Goal: Transaction & Acquisition: Subscribe to service/newsletter

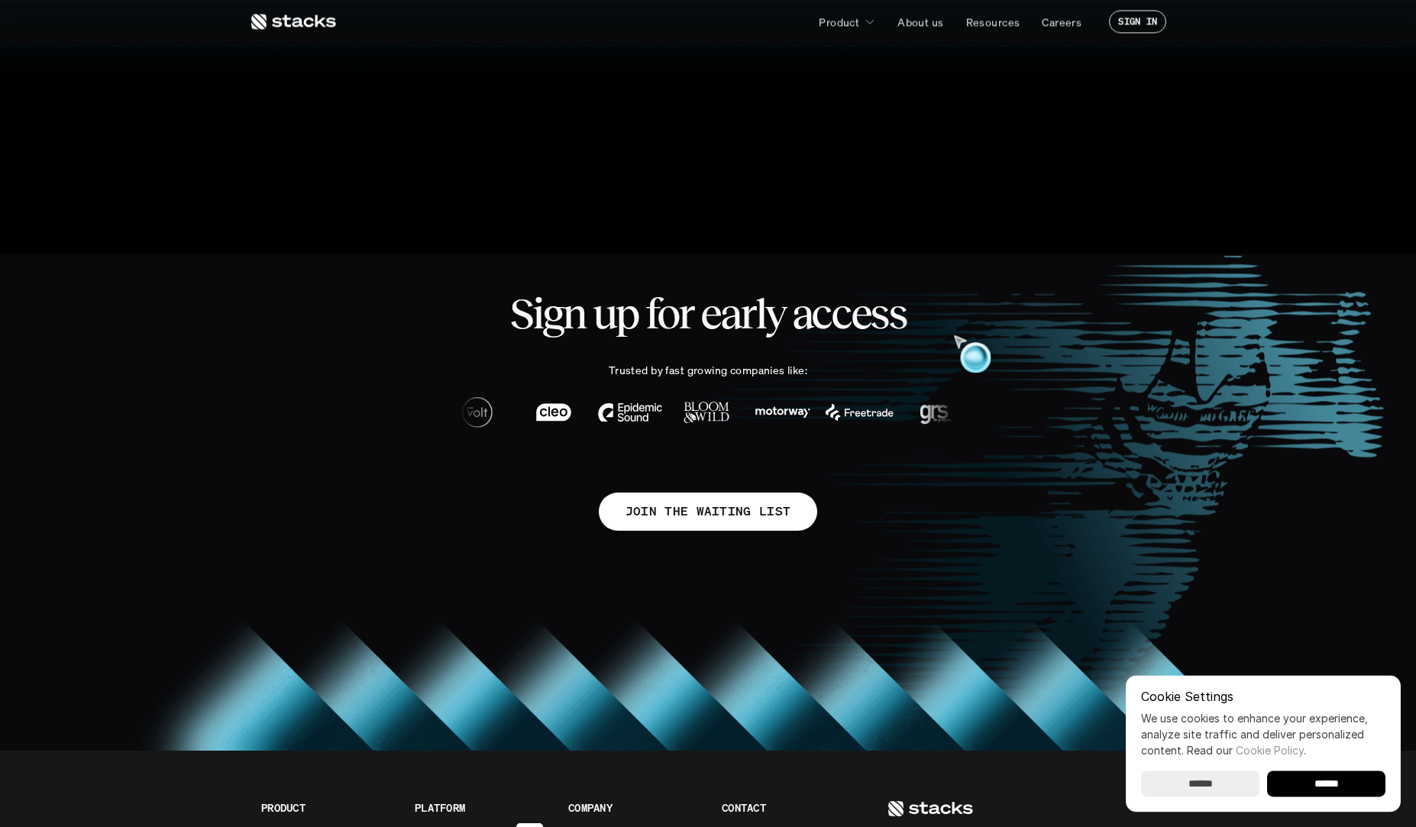
scroll to position [843, 0]
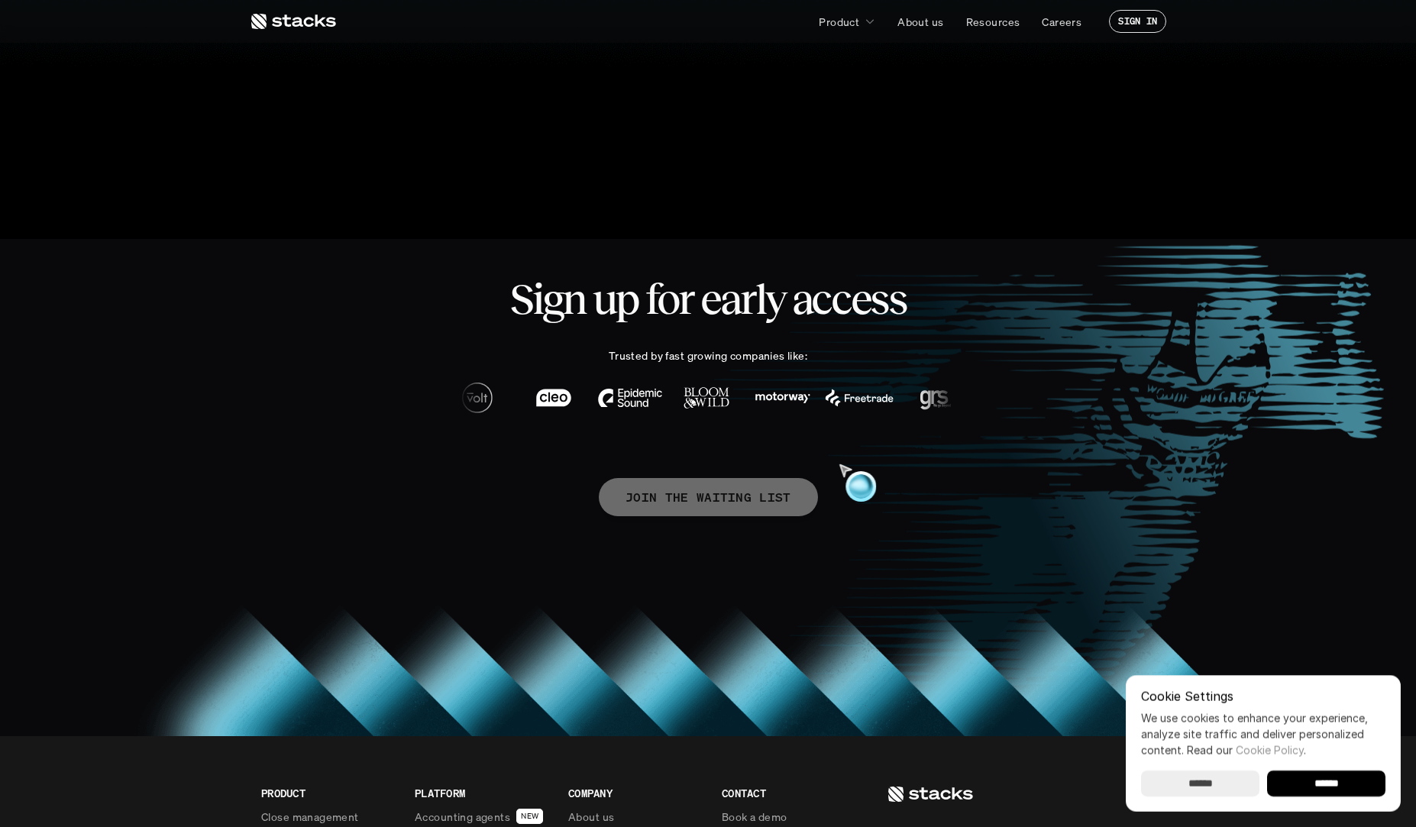
click at [752, 497] on p "JOIN THE WAITING LIST" at bounding box center [709, 497] width 166 height 22
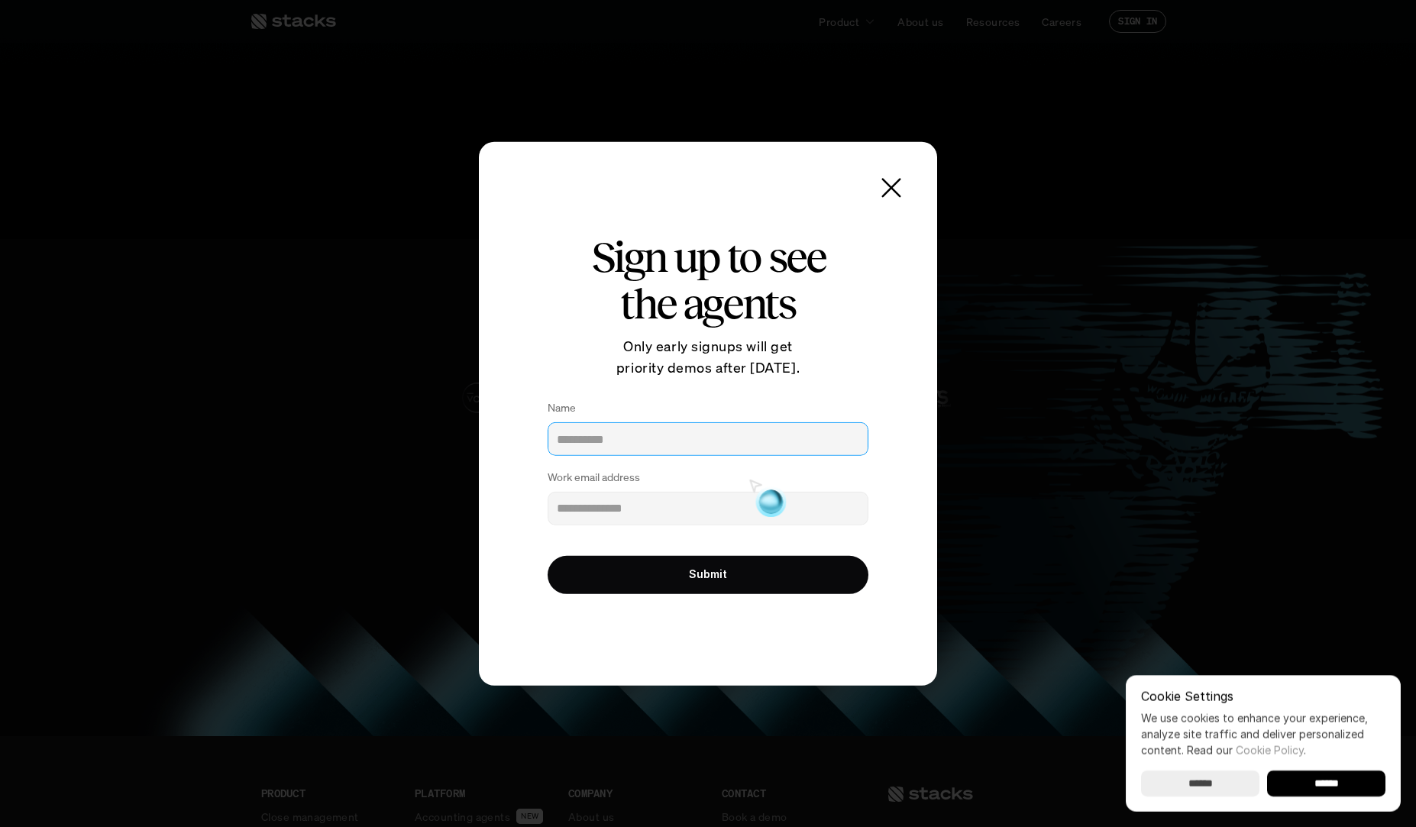
click at [727, 448] on input "Name" at bounding box center [708, 439] width 321 height 34
type input "******"
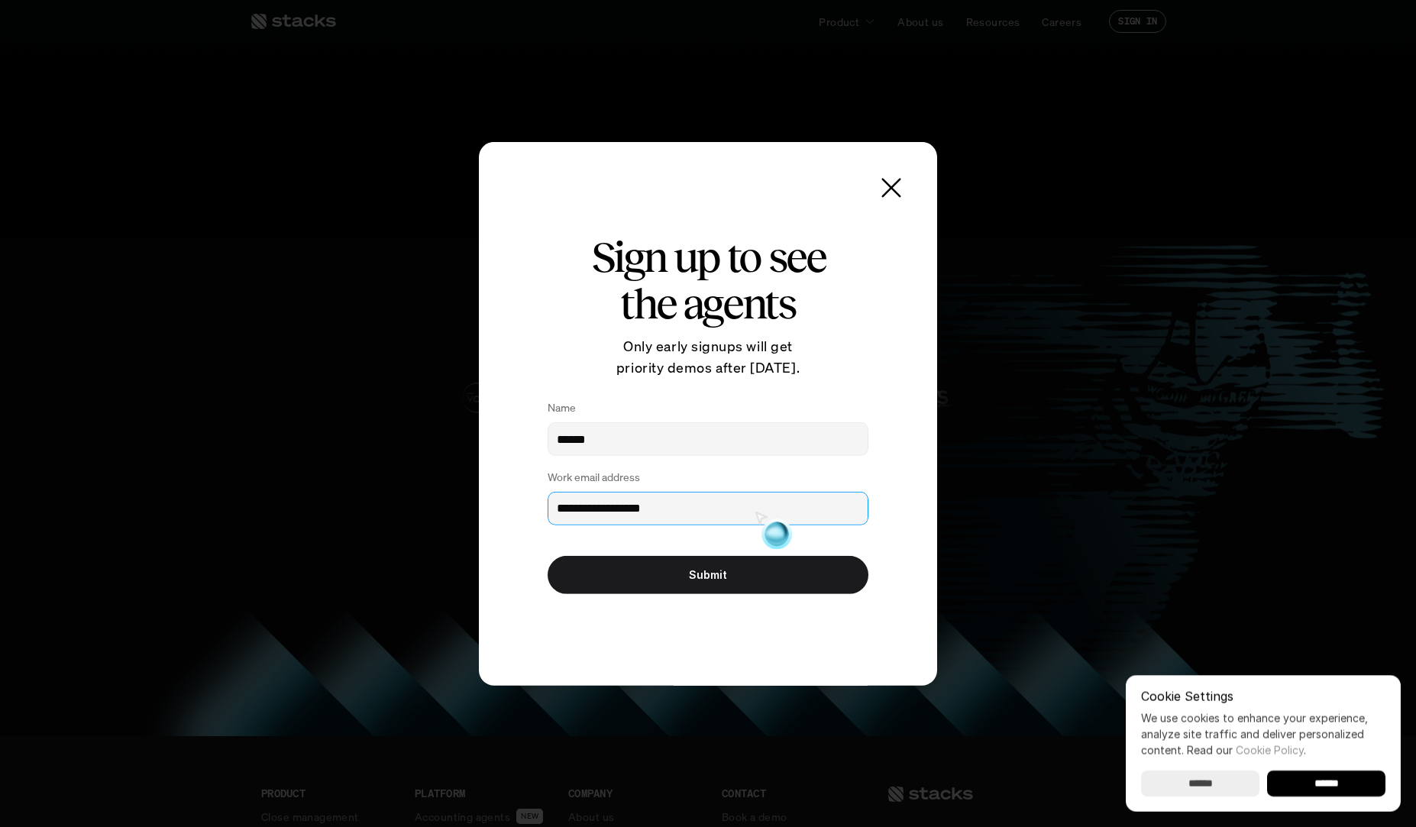
type input "**********"
click at [740, 568] on button "Submit" at bounding box center [708, 575] width 321 height 38
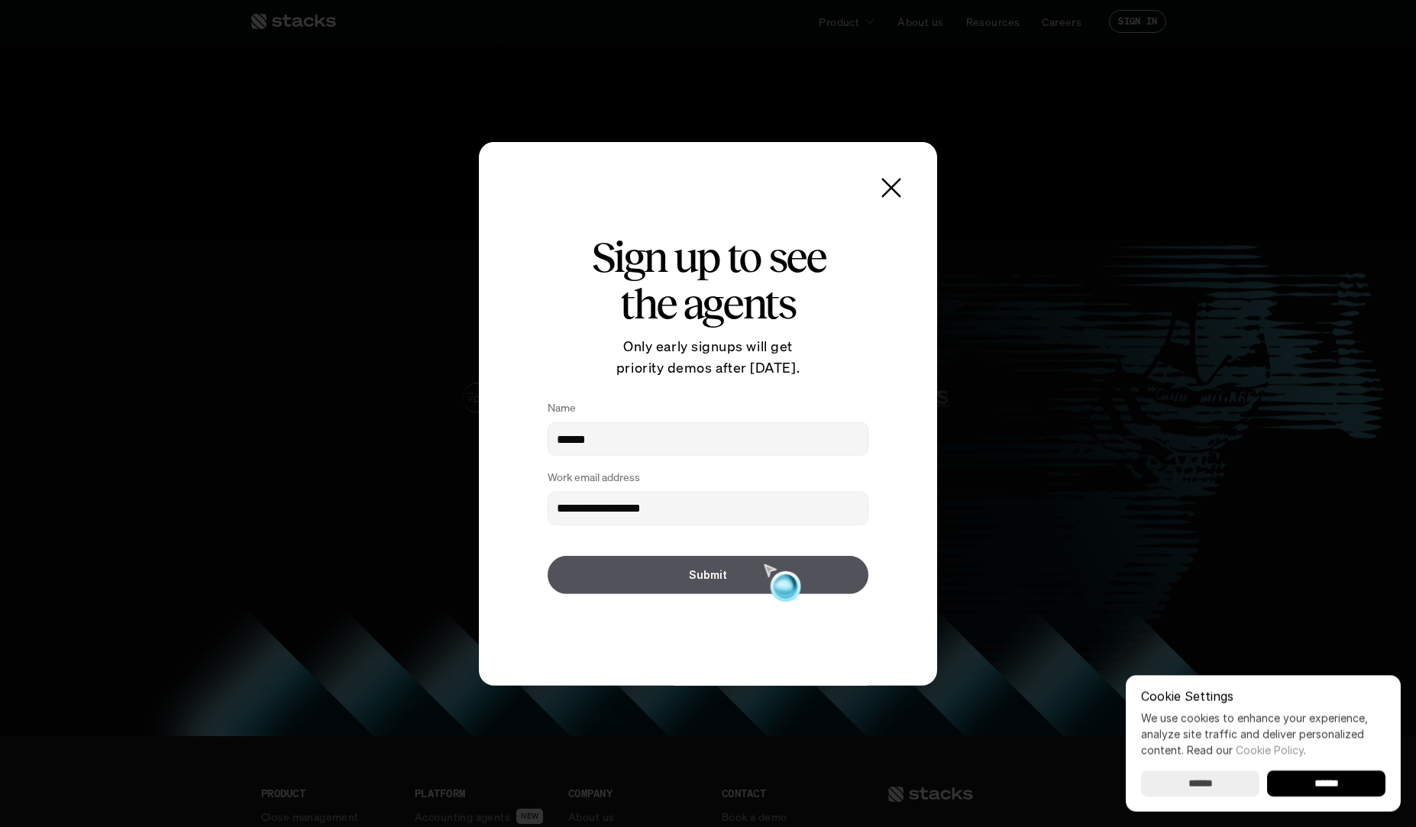
click at [742, 587] on button "Submit" at bounding box center [708, 575] width 321 height 38
click at [742, 586] on button "Submit" at bounding box center [708, 575] width 321 height 38
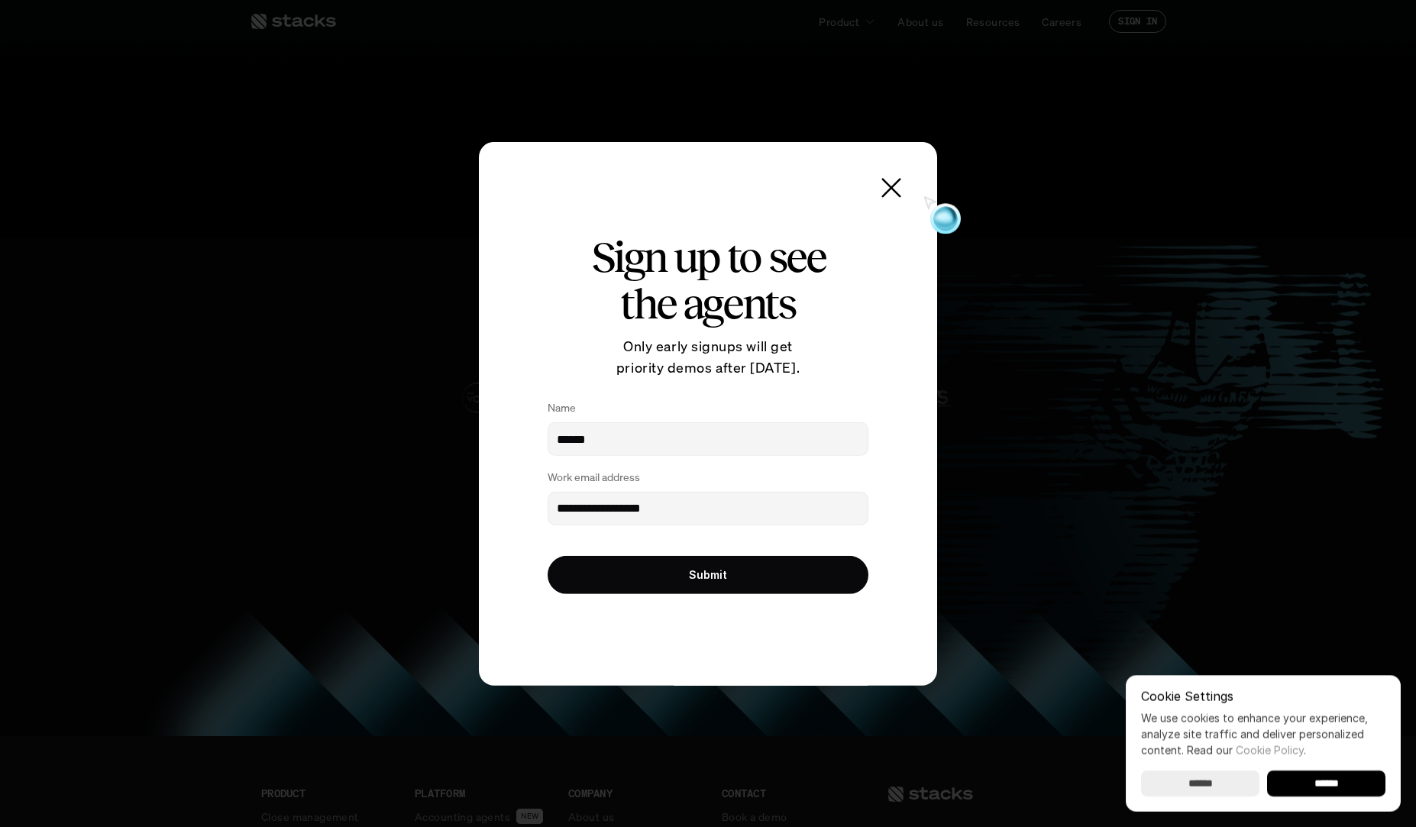
click at [896, 184] on use at bounding box center [891, 187] width 21 height 21
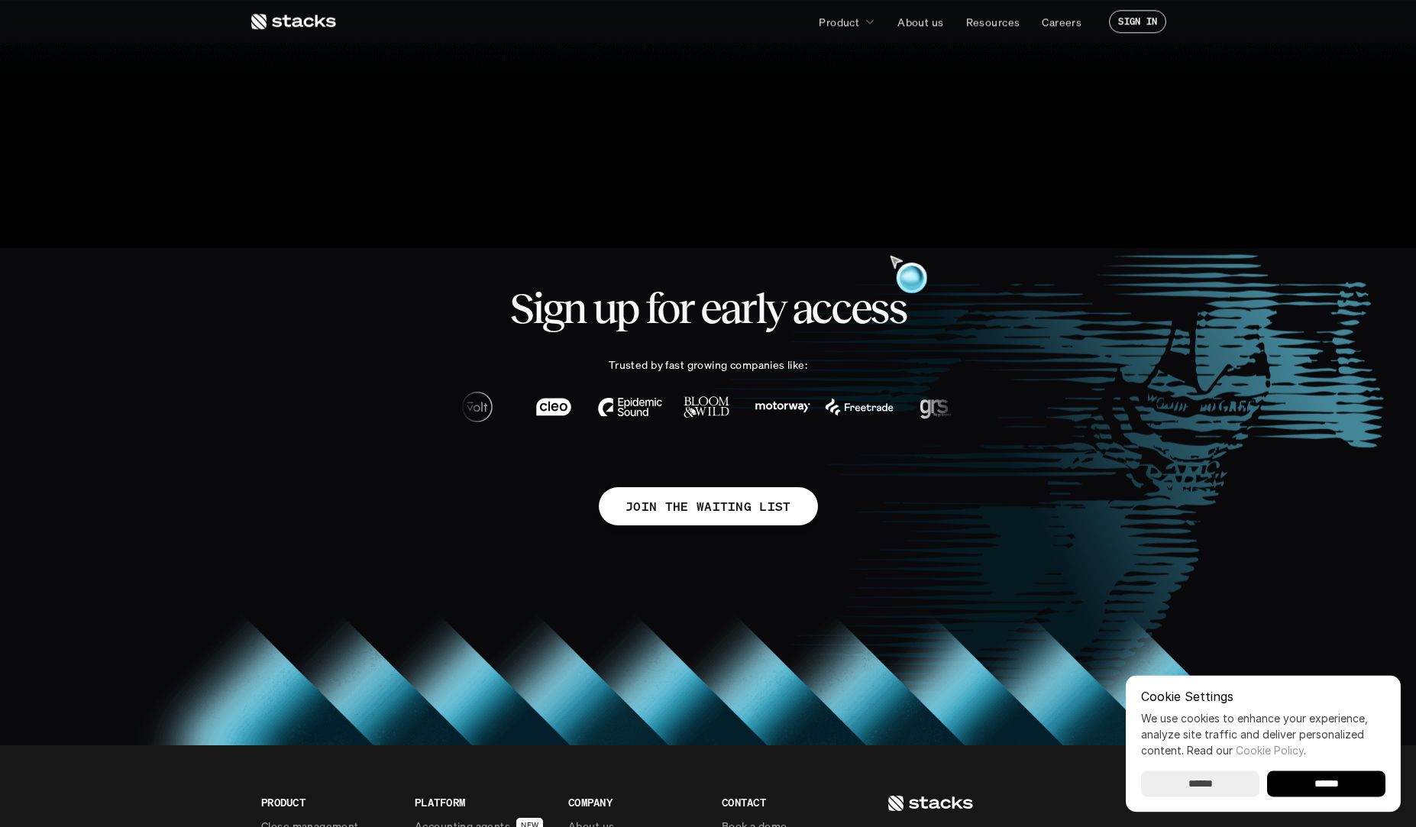
scroll to position [0, 0]
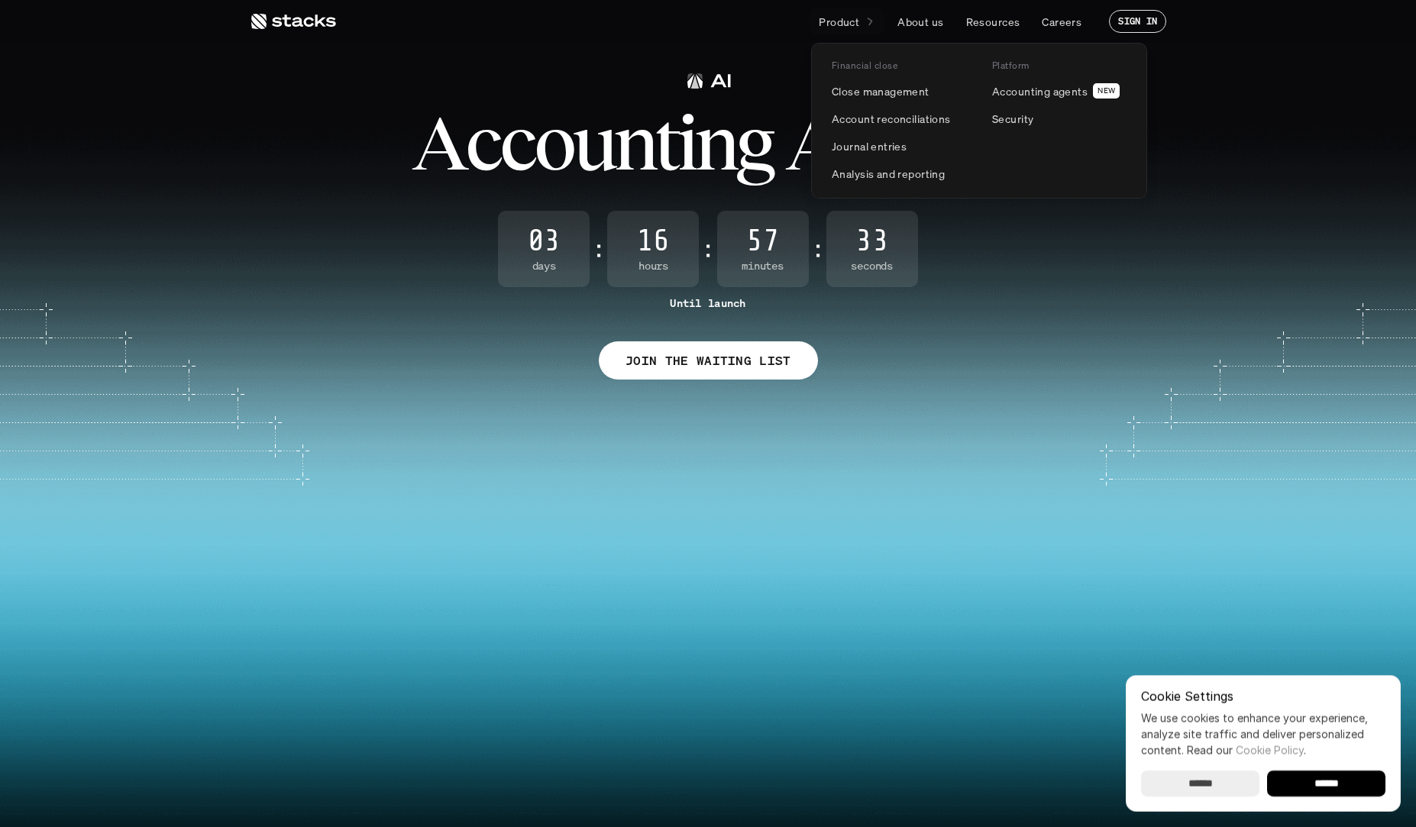
click at [836, 27] on p "Product" at bounding box center [839, 22] width 40 height 16
click at [1025, 96] on p "Accounting agents" at bounding box center [1039, 91] width 95 height 16
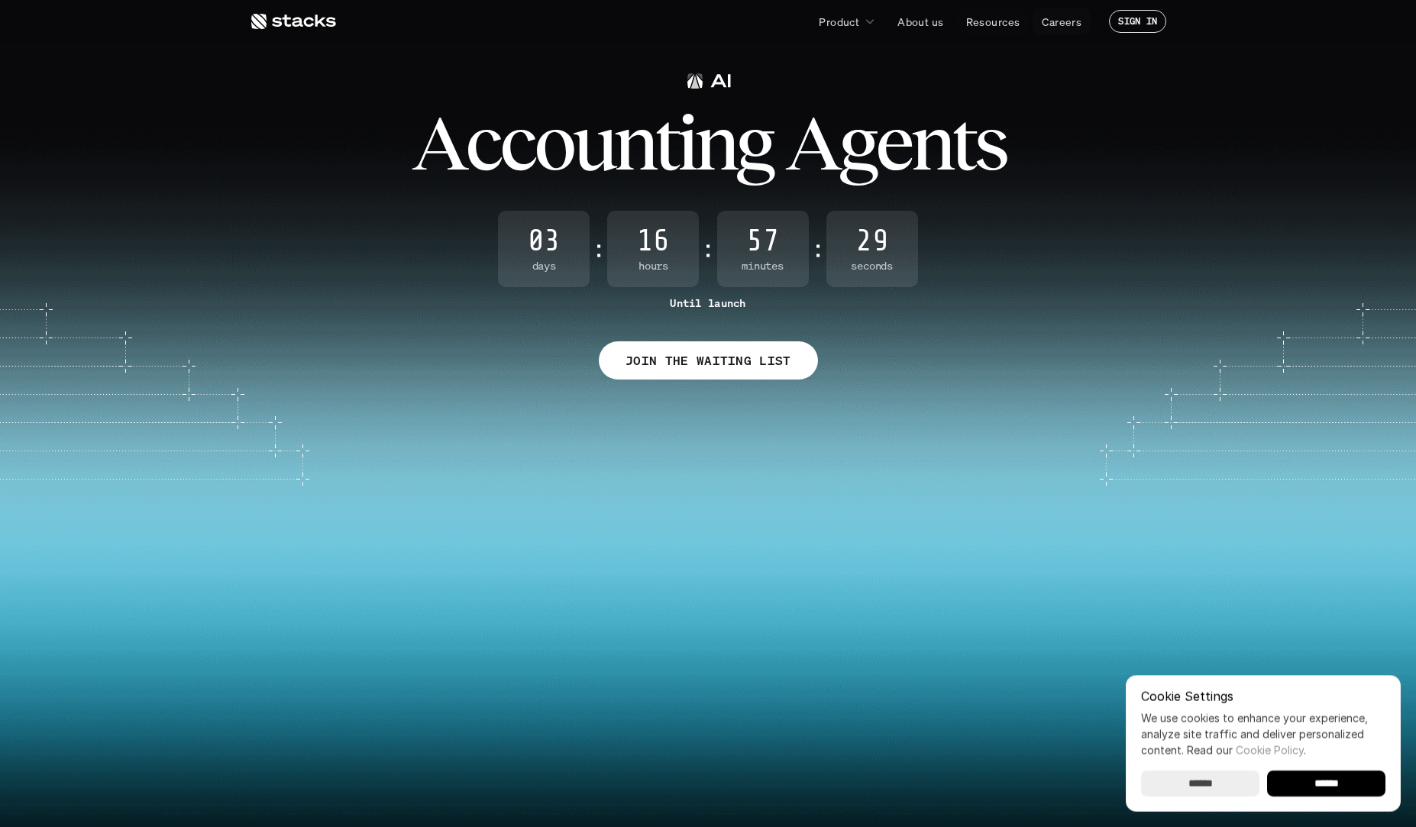
click at [1064, 21] on p "Careers" at bounding box center [1062, 22] width 40 height 16
